Goal: Information Seeking & Learning: Learn about a topic

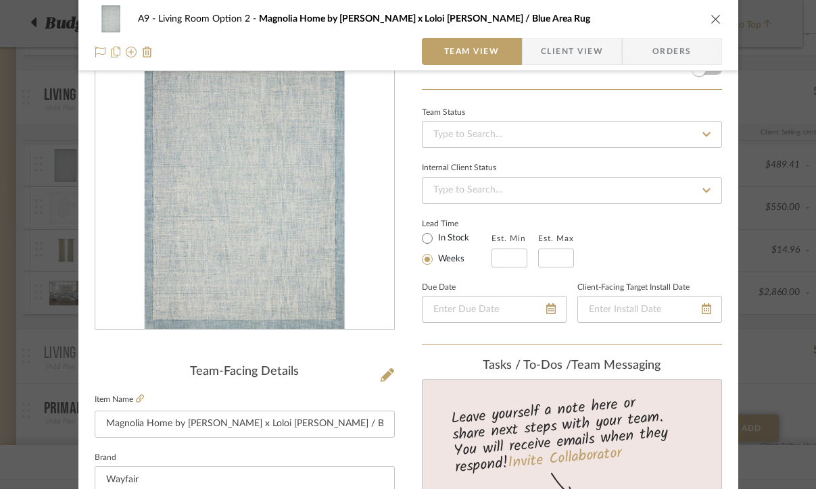
click at [713, 22] on icon "close" at bounding box center [715, 19] width 11 height 11
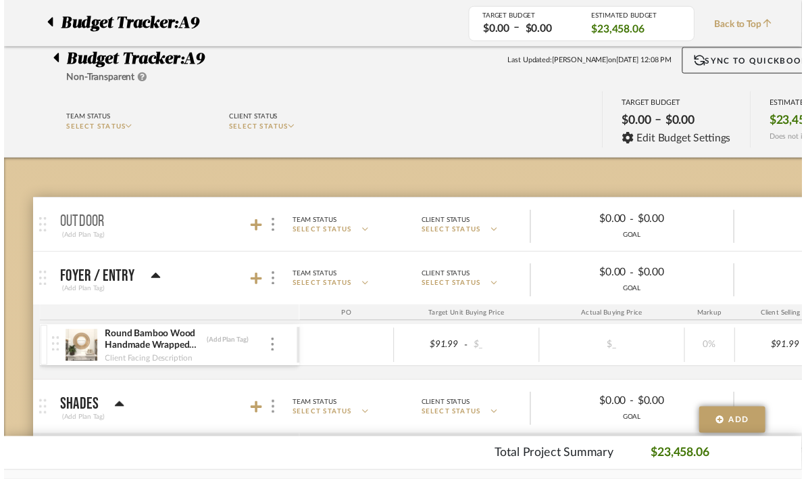
scroll to position [839, 14]
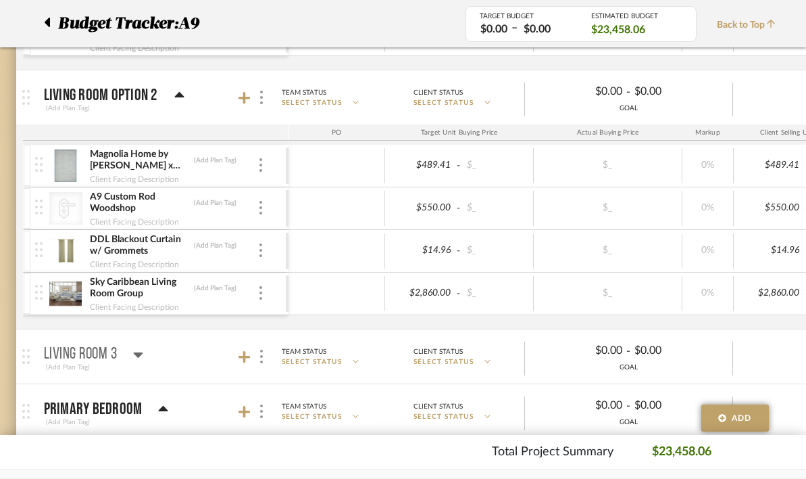
click at [50, 19] on div at bounding box center [51, 23] width 14 height 24
click at [52, 20] on div at bounding box center [51, 23] width 14 height 24
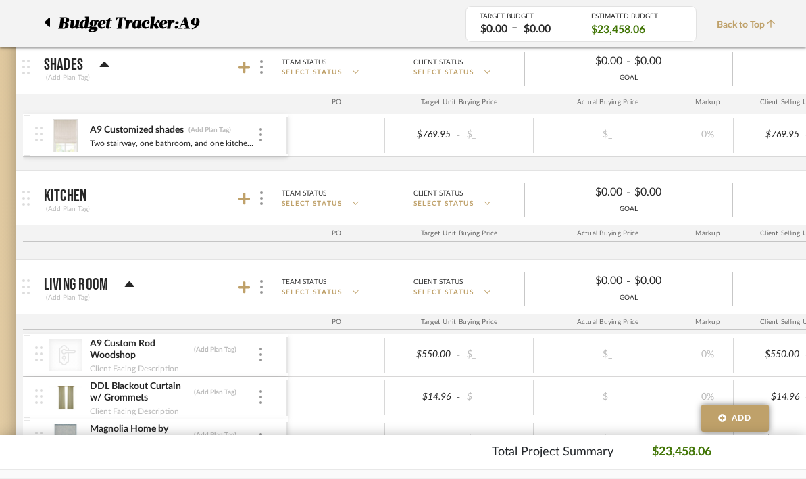
scroll to position [0, 14]
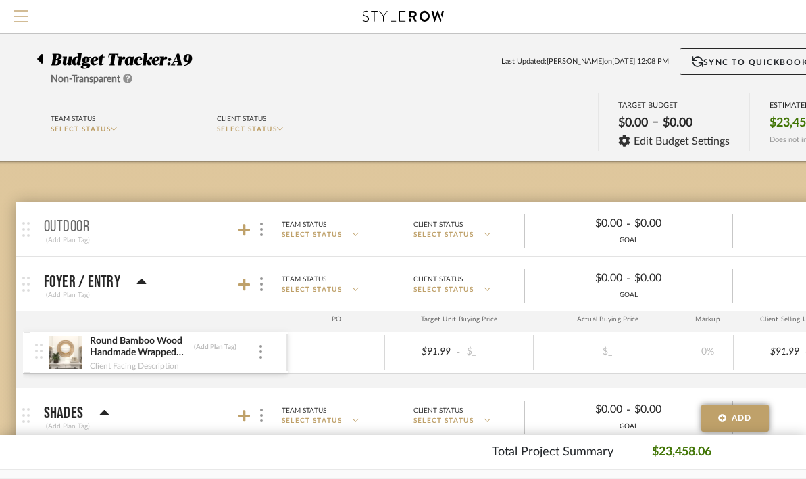
click at [22, 11] on span "Menu" at bounding box center [21, 10] width 15 height 1
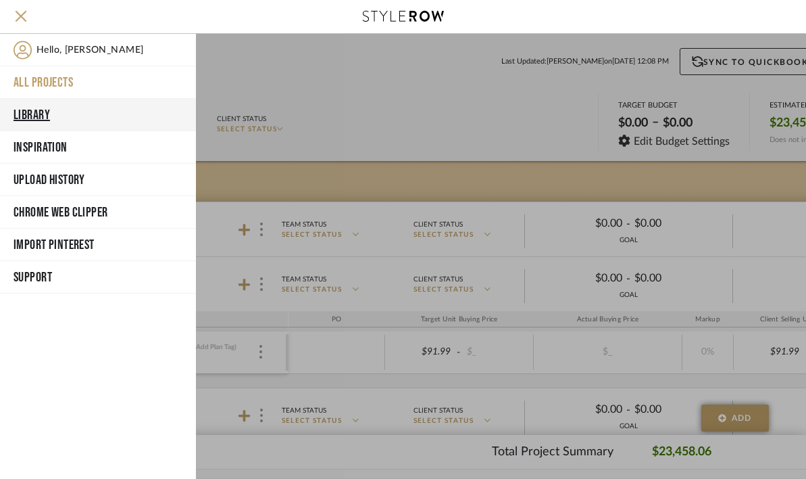
click at [53, 116] on button "Library" at bounding box center [98, 115] width 196 height 32
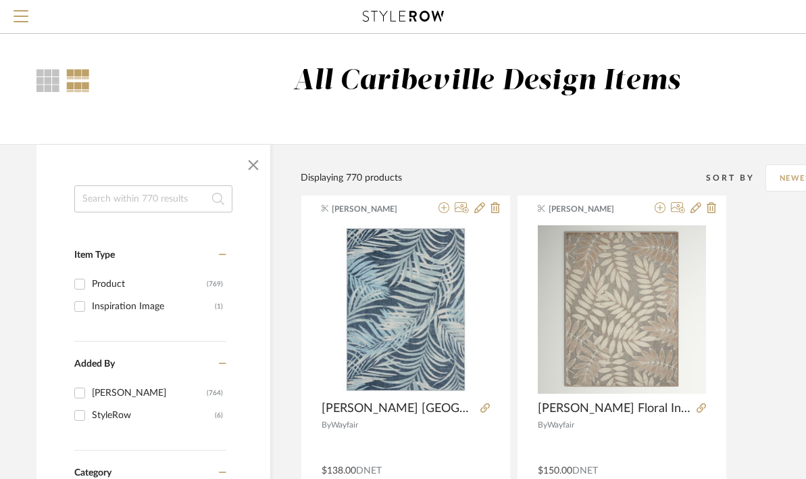
click at [87, 204] on input at bounding box center [153, 198] width 158 height 27
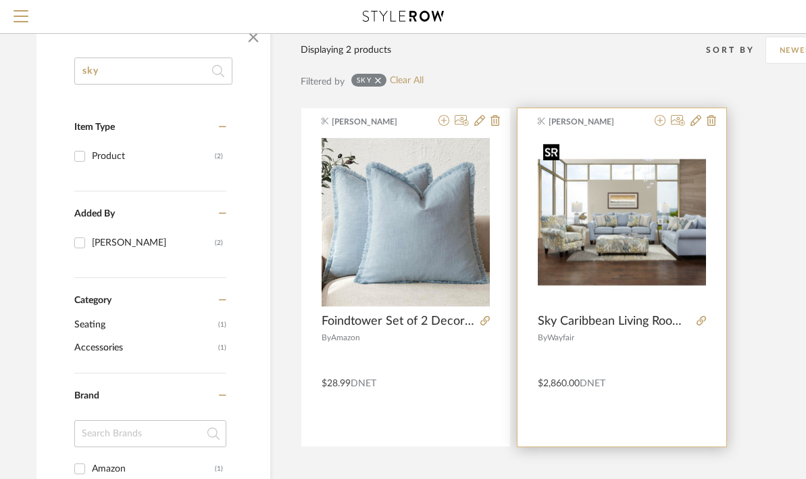
type input "sky"
click at [625, 259] on img "0" at bounding box center [622, 222] width 168 height 168
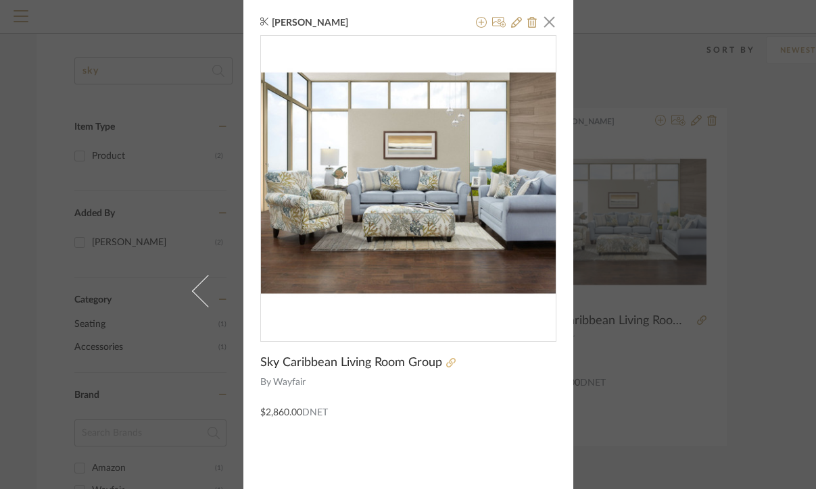
click at [446, 364] on icon at bounding box center [450, 362] width 9 height 9
